Goal: Find specific page/section: Find specific page/section

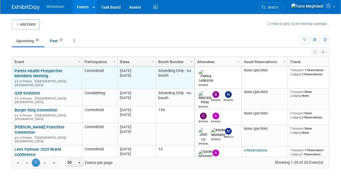
click at [34, 74] on link "Pareto Health Prospective Members Meeting" at bounding box center [38, 73] width 48 height 10
click at [47, 73] on link "Pareto Health Prospective Members Meeting" at bounding box center [38, 73] width 48 height 10
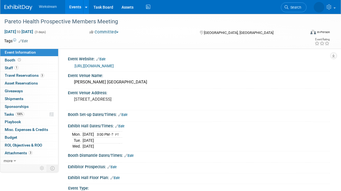
select select "Industry"
select select "Broker/Benefits"
select select "No"
select select "[PERSON_NAME]"
select select "Industry"
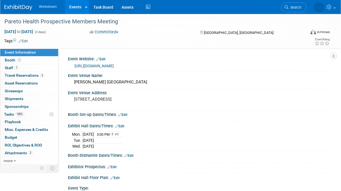
select select "Broker/Benefits"
select select "No"
select select "[PERSON_NAME]"
click at [71, 8] on link "Events" at bounding box center [75, 7] width 20 height 14
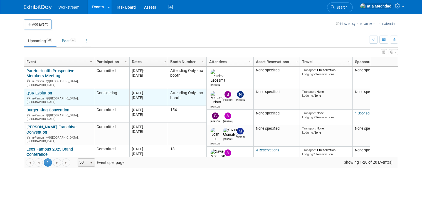
click at [41, 91] on link "QSR Evolution" at bounding box center [39, 93] width 26 height 5
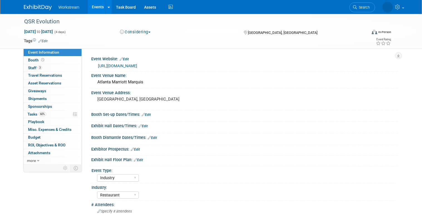
select select "Industry"
select select "Restaurant"
select select "TBD"
select select "[PERSON_NAME]"
click at [34, 59] on span "Booth" at bounding box center [36, 60] width 17 height 4
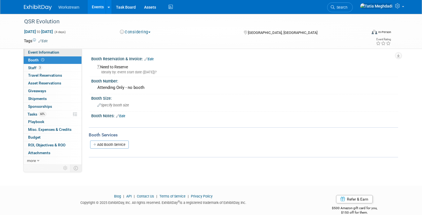
click at [41, 52] on span "Event Information" at bounding box center [43, 52] width 31 height 4
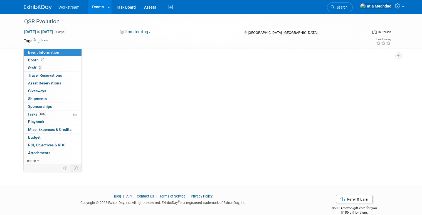
select select "Industry"
select select "Restaurant"
select select "TBD"
select select "Tatia Meghdadi"
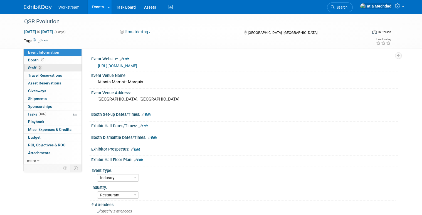
click at [33, 67] on span "Staff 3" at bounding box center [35, 68] width 14 height 4
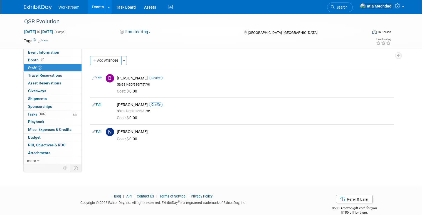
click at [220, 148] on div "Add Attendee Toggle Dropdown Quick -Tag Attendees Apply X (me) select all" at bounding box center [242, 103] width 304 height 95
